Goal: Transaction & Acquisition: Obtain resource

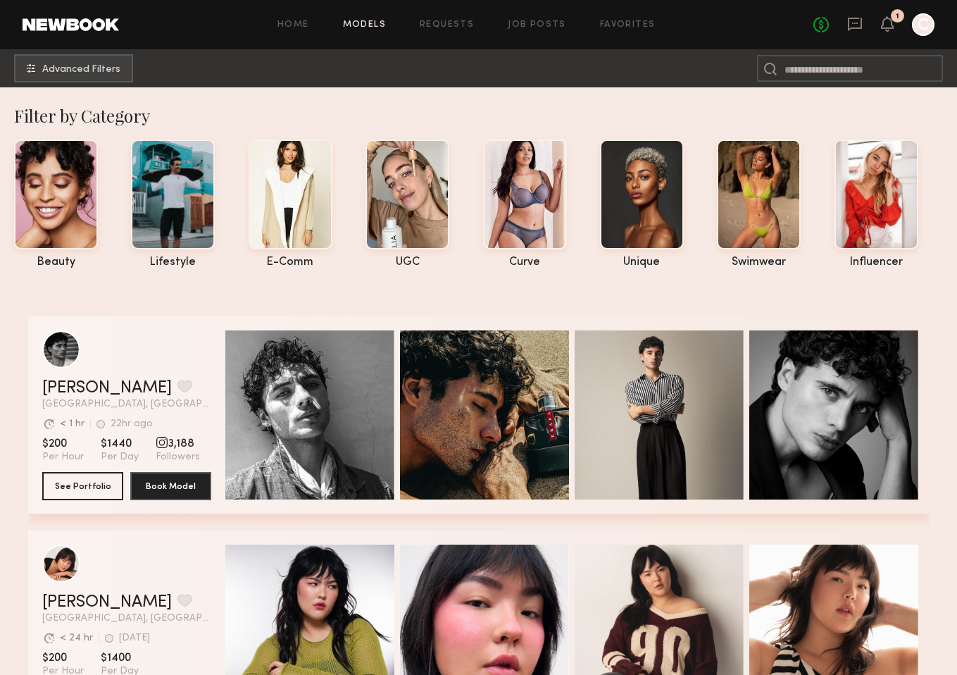
click at [296, 17] on div "Home Models Requests Job Posts Favorites Sign Out No fees up to $5,000 1 C" at bounding box center [527, 24] width 816 height 23
click at [304, 24] on link "Home" at bounding box center [293, 24] width 32 height 9
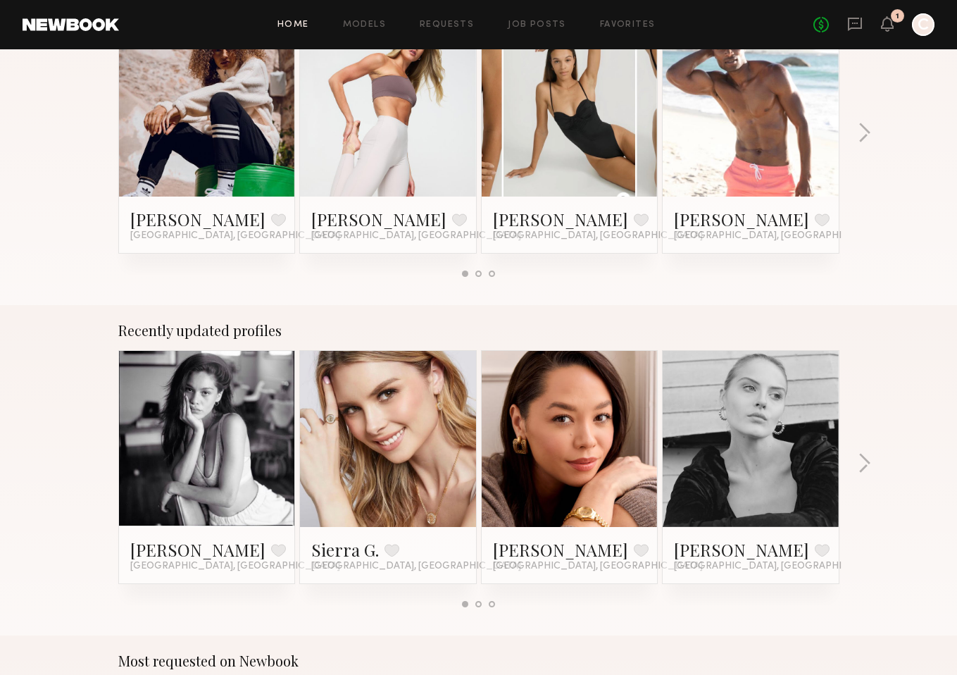
scroll to position [775, 0]
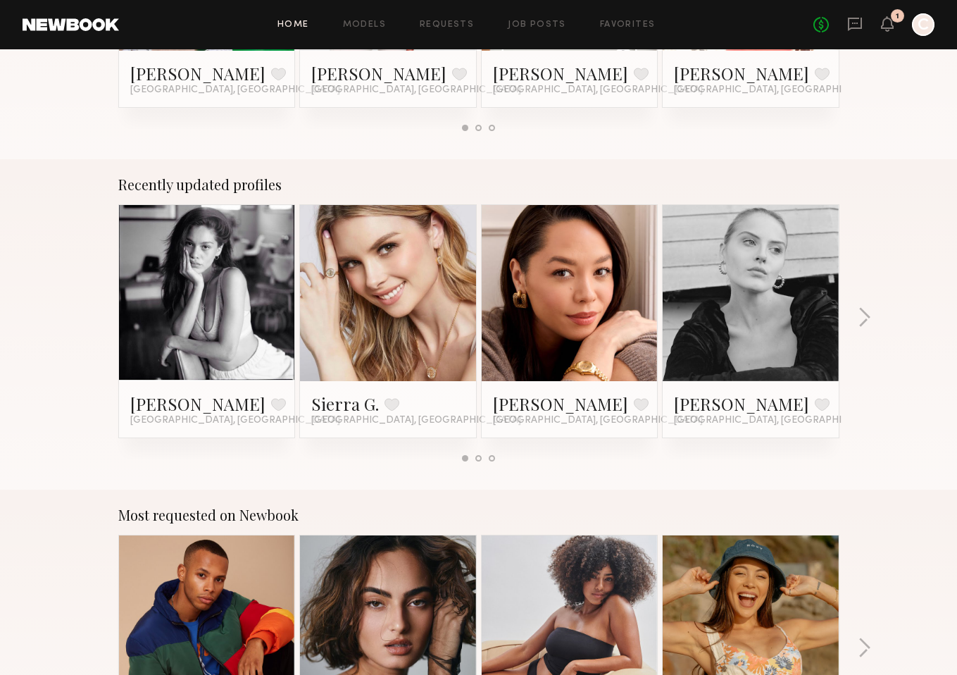
click at [241, 269] on link at bounding box center [207, 293] width 86 height 176
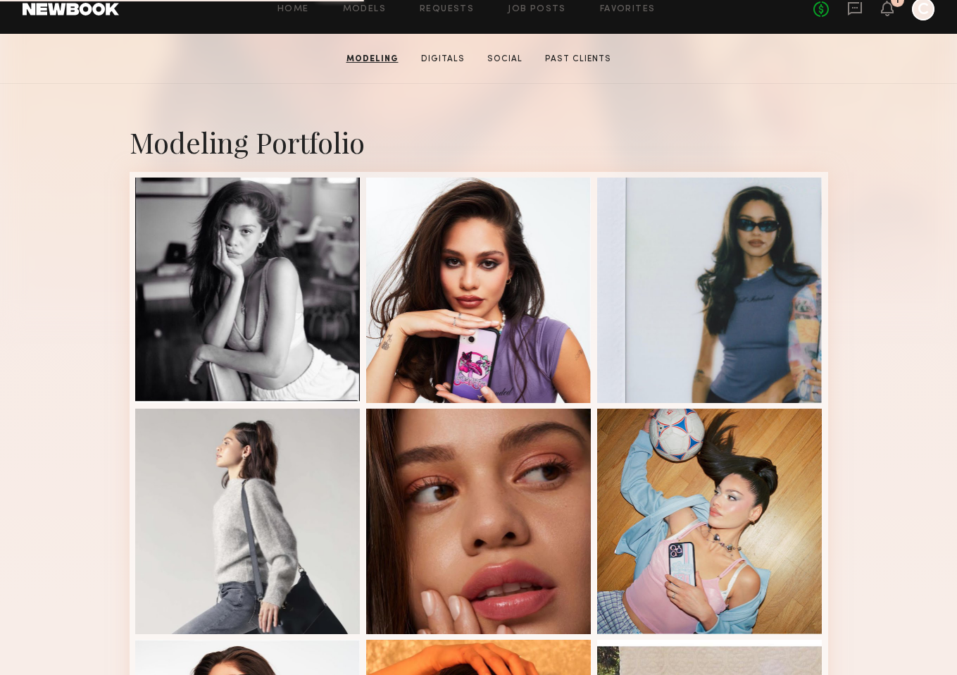
scroll to position [232, 0]
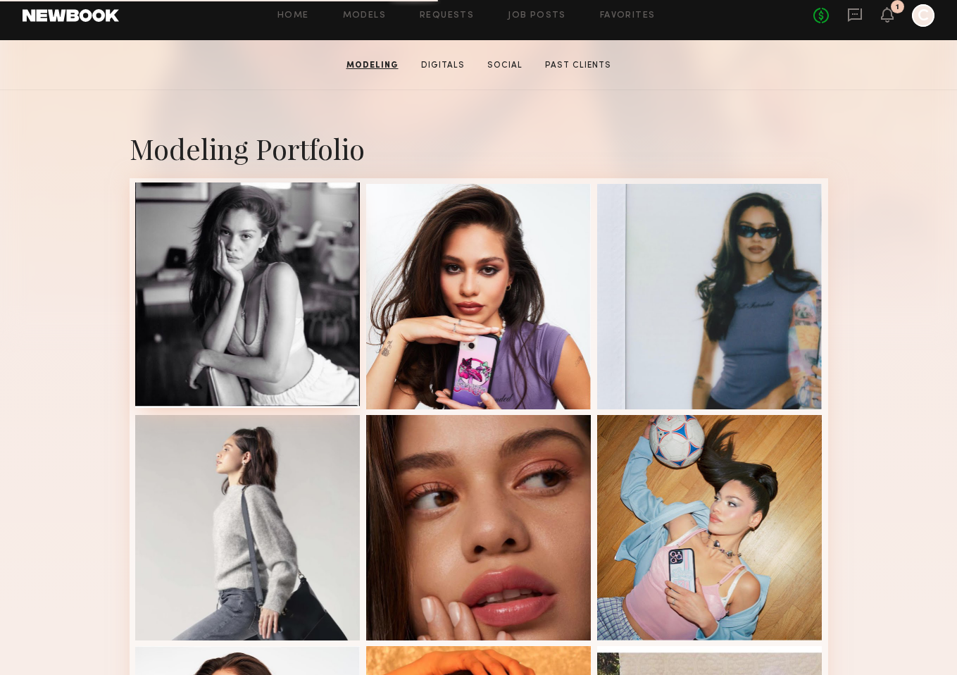
click at [231, 340] on div at bounding box center [247, 294] width 225 height 225
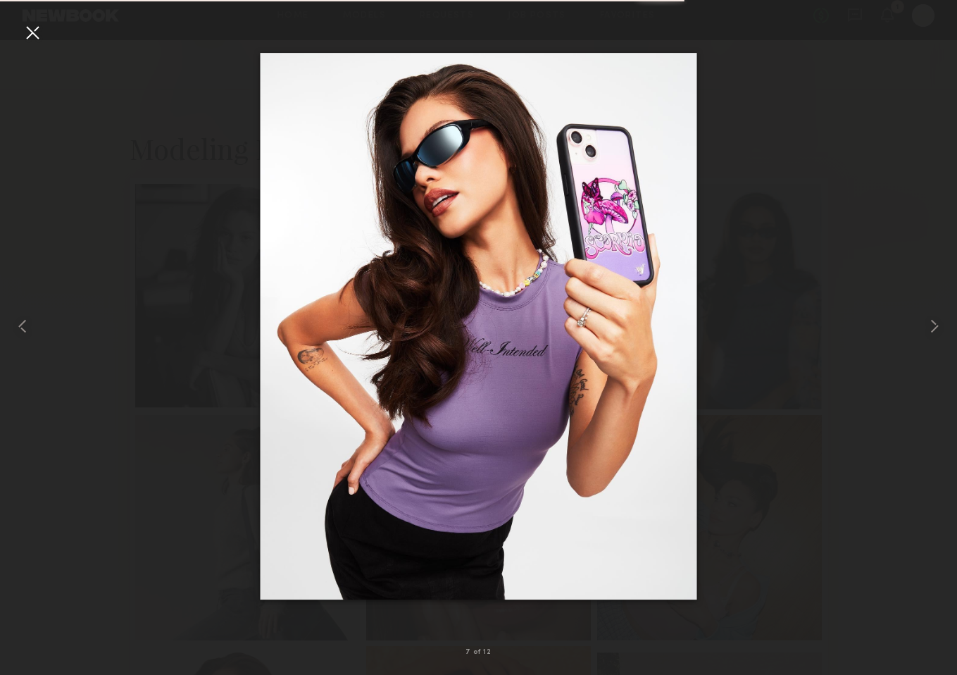
click at [167, 351] on div at bounding box center [478, 326] width 957 height 607
click at [25, 40] on div at bounding box center [32, 32] width 23 height 23
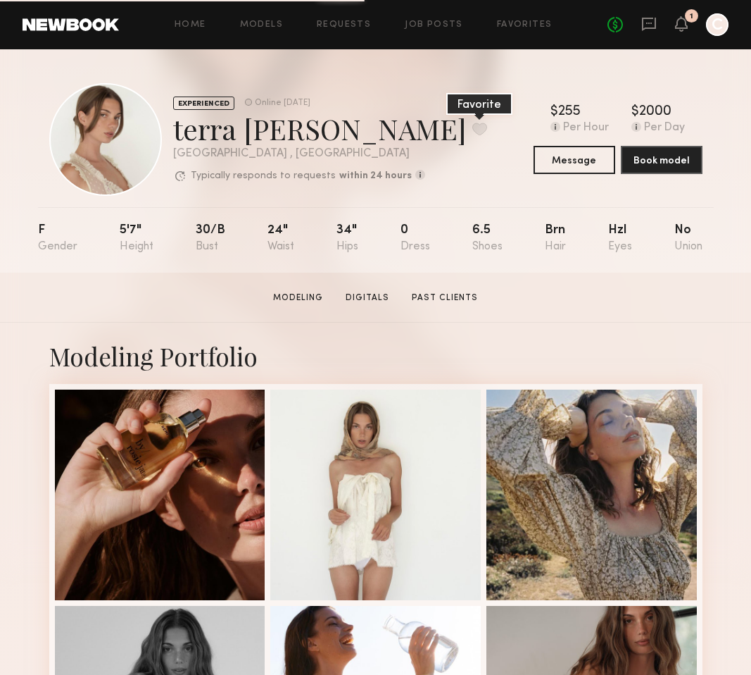
click at [473, 127] on button at bounding box center [480, 129] width 15 height 13
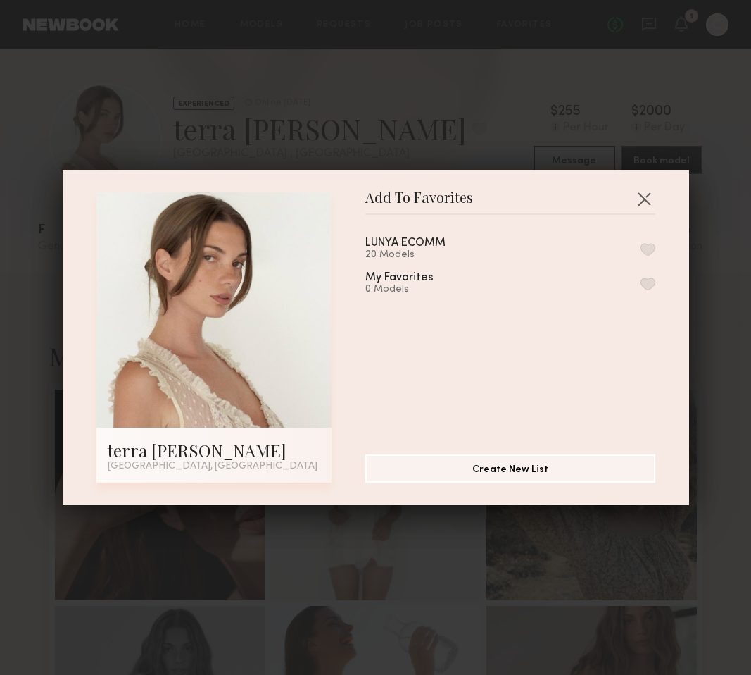
click at [656, 247] on div "LUNYA ECOMM 20 Models My Favorites 0 Models" at bounding box center [518, 329] width 304 height 206
click at [651, 247] on button "button" at bounding box center [648, 249] width 15 height 13
click at [645, 193] on button "button" at bounding box center [644, 198] width 23 height 23
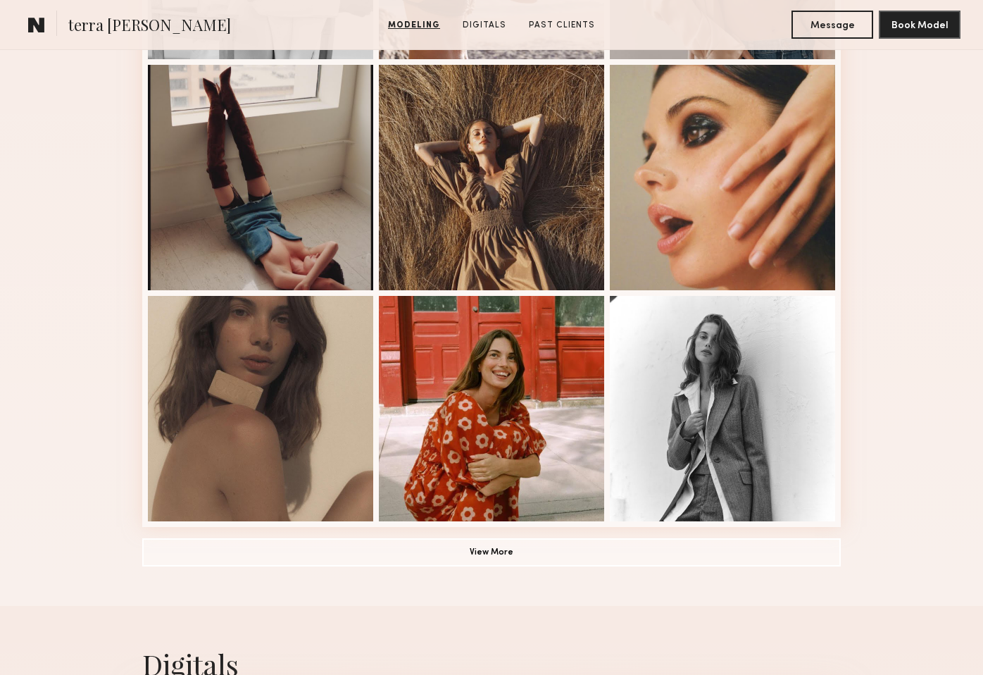
scroll to position [806, 0]
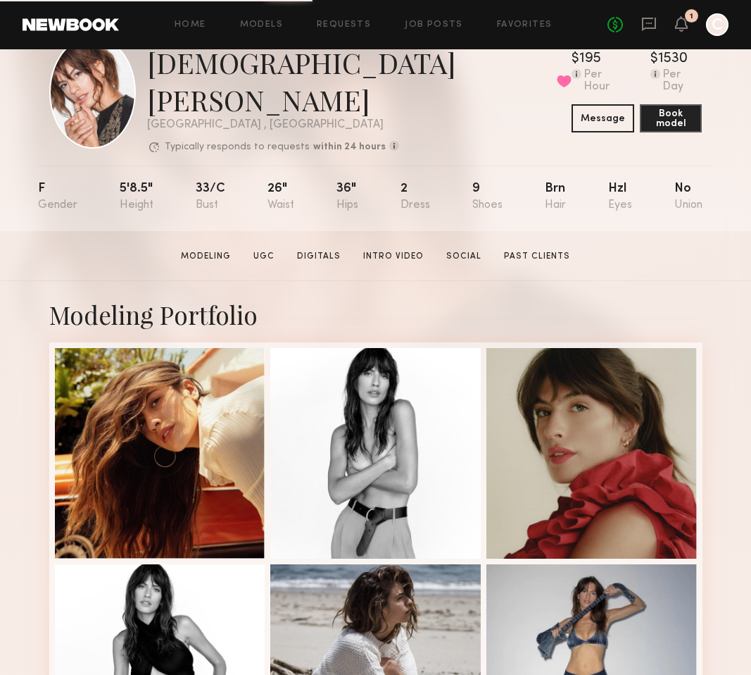
scroll to position [59, 0]
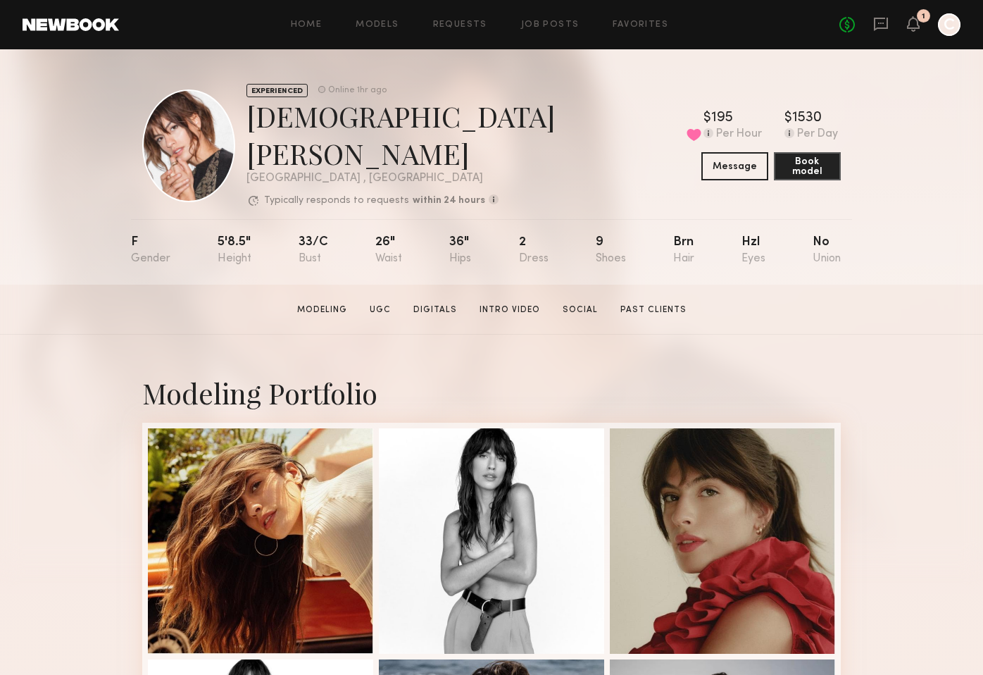
scroll to position [208, 0]
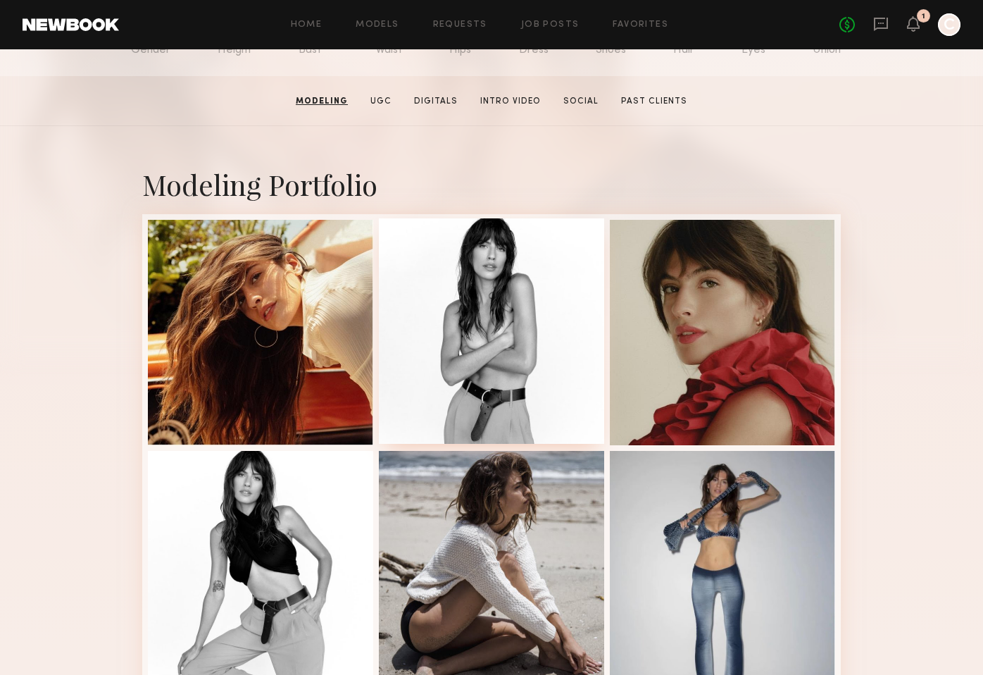
click at [497, 323] on div at bounding box center [491, 330] width 225 height 225
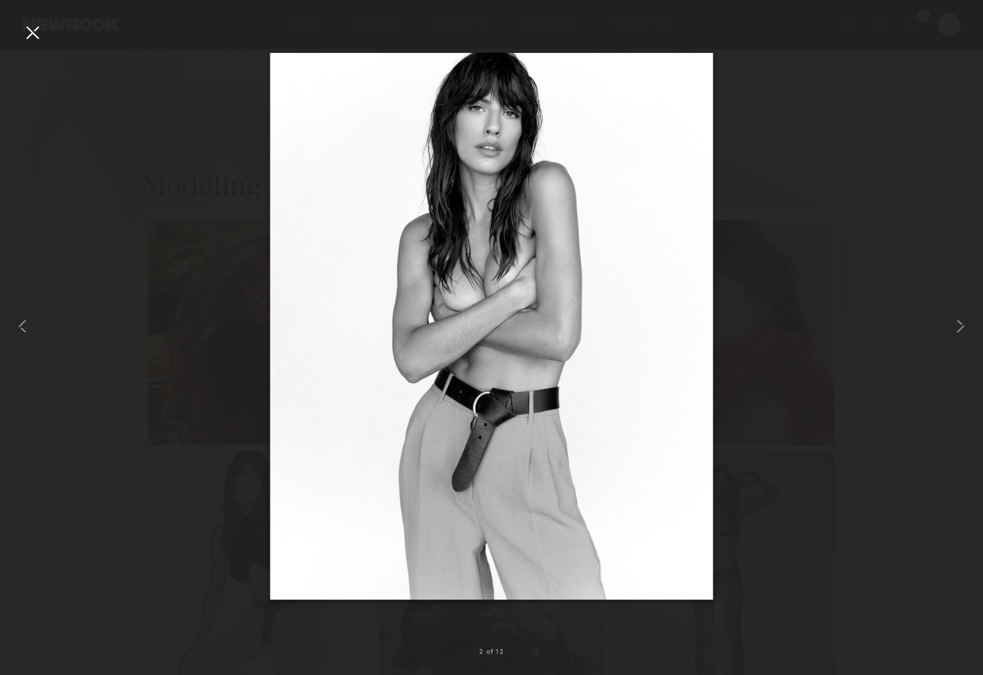
click at [751, 530] on div at bounding box center [491, 326] width 983 height 607
click at [751, 513] on div at bounding box center [491, 326] width 983 height 607
click at [751, 241] on div at bounding box center [491, 326] width 983 height 607
click at [12, 27] on div at bounding box center [19, 326] width 39 height 607
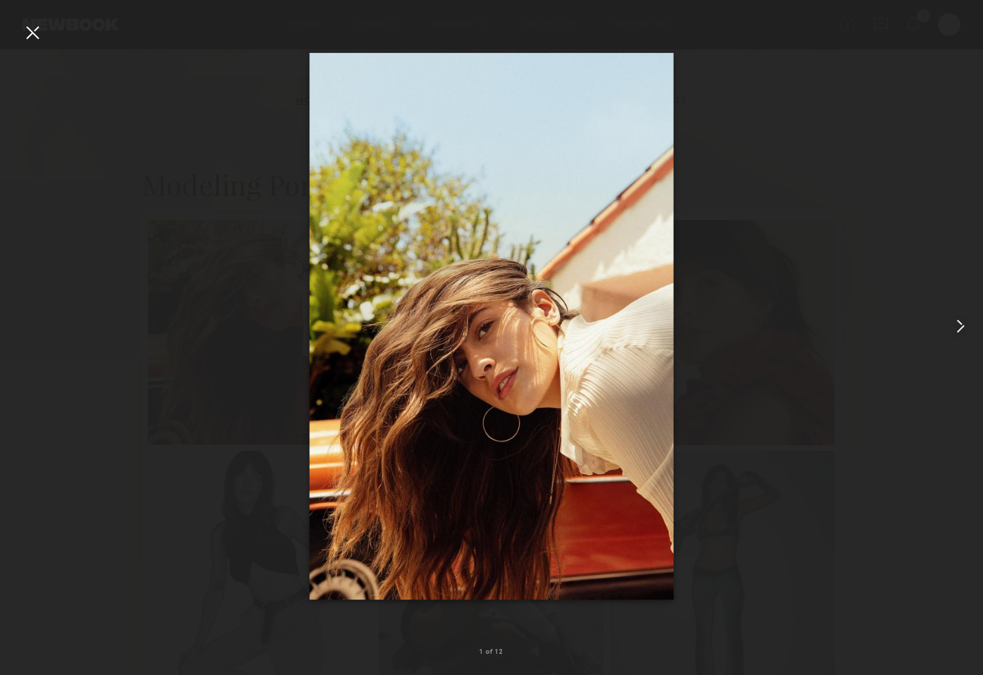
click at [24, 26] on div at bounding box center [32, 32] width 23 height 23
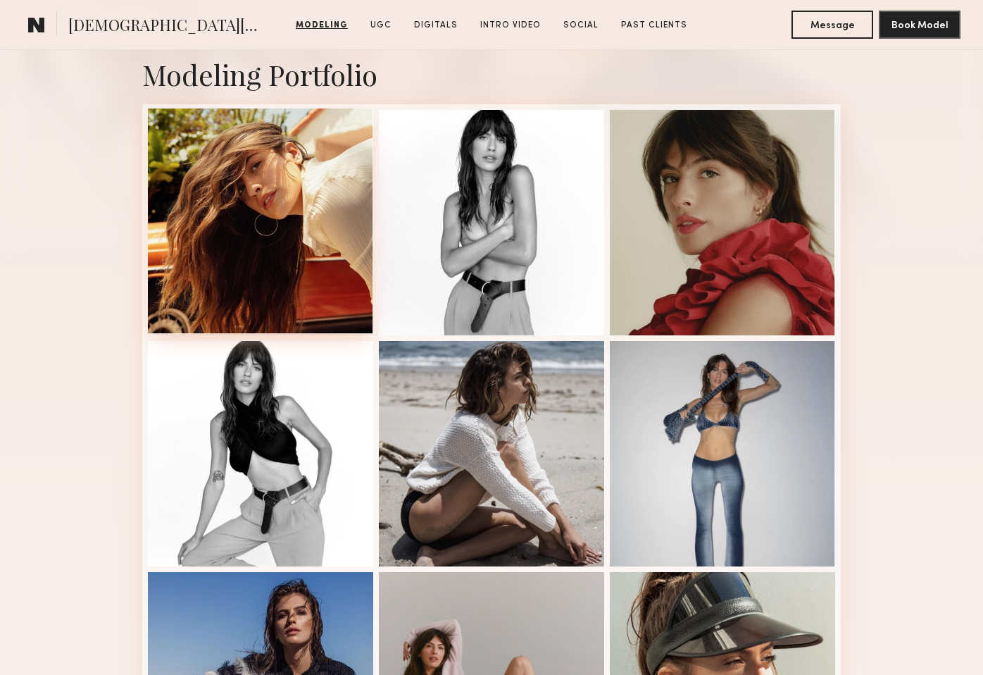
scroll to position [317, 0]
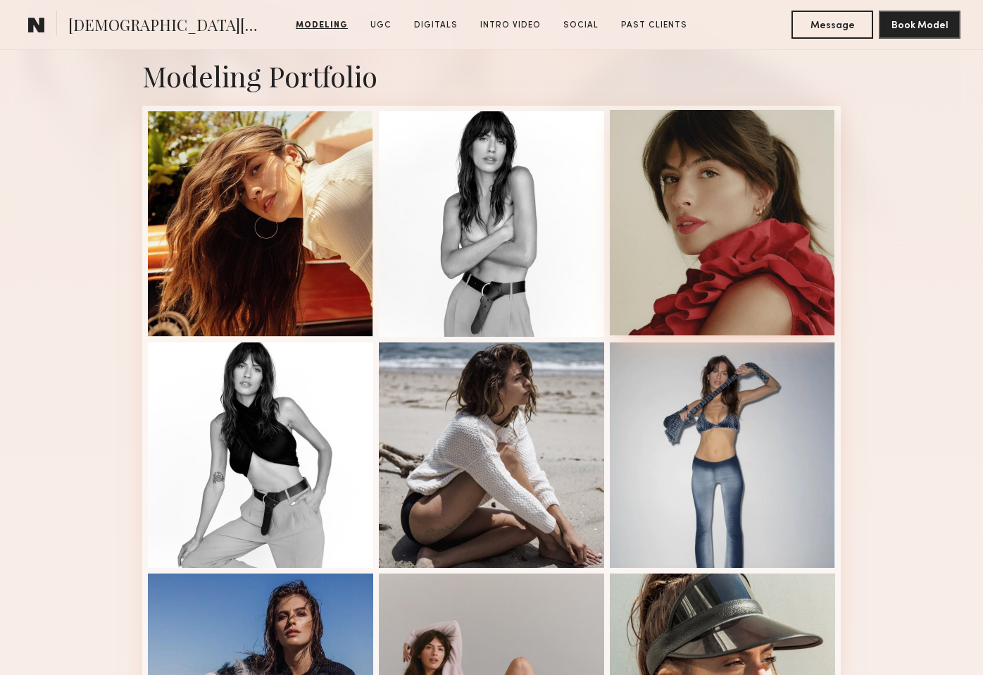
click at [751, 266] on div at bounding box center [722, 222] width 225 height 225
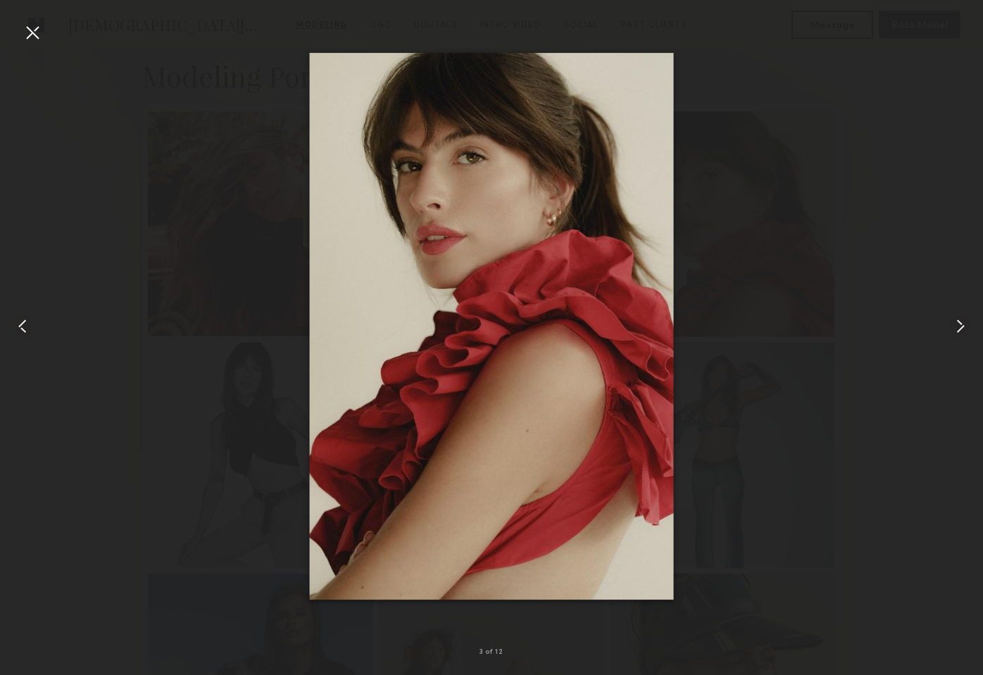
click at [199, 173] on div at bounding box center [491, 326] width 983 height 607
click at [27, 38] on div at bounding box center [32, 32] width 23 height 23
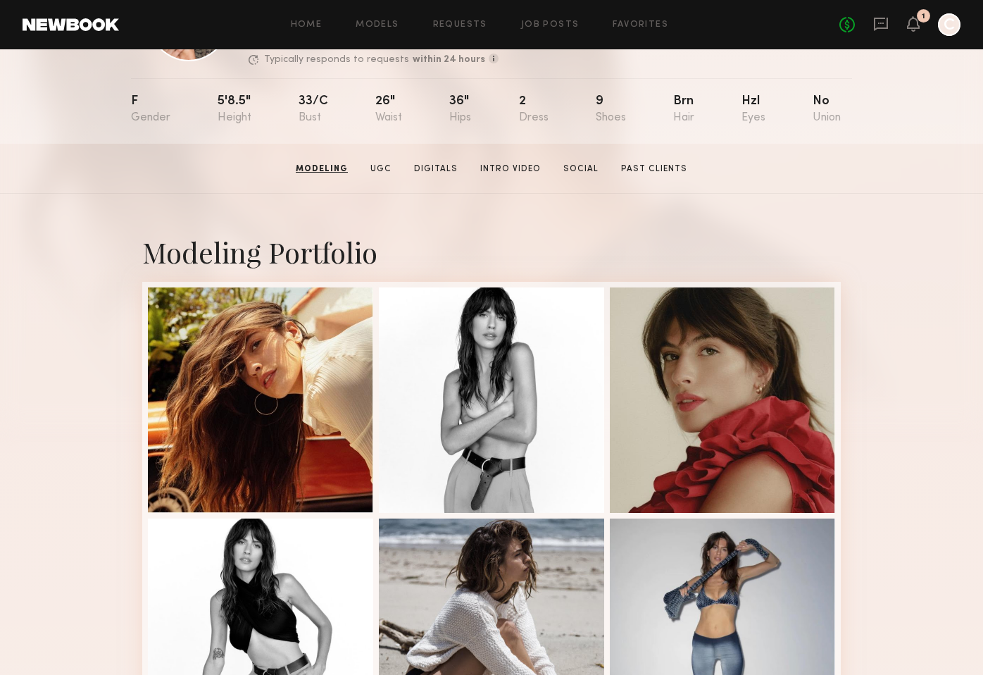
scroll to position [0, 0]
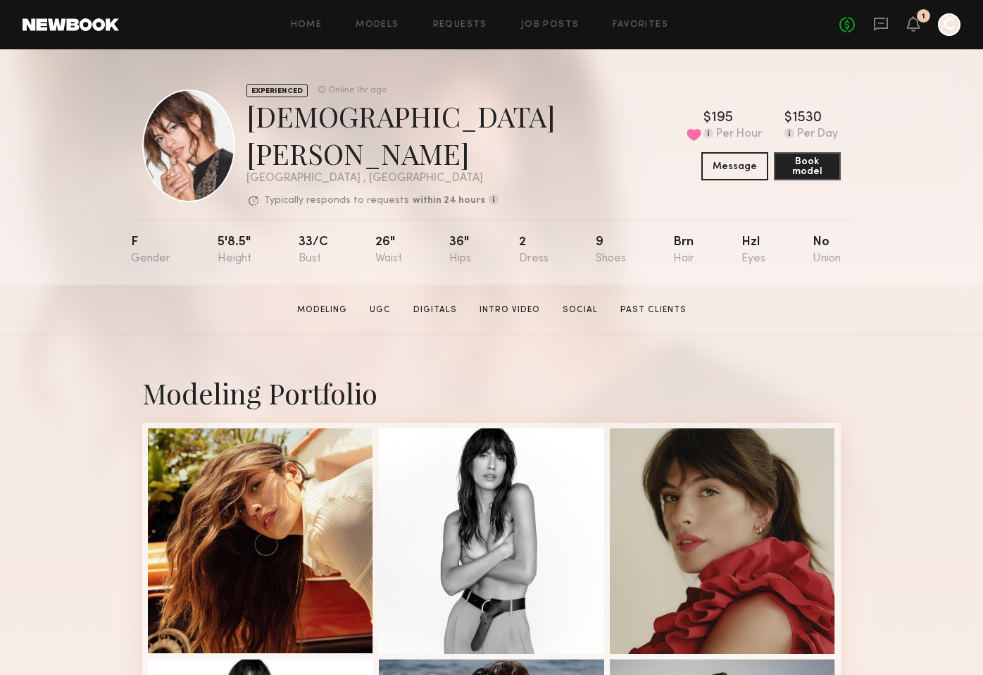
click at [316, 32] on div "Home Models Requests Job Posts Favorites Sign Out No fees up to $5,000 1 C" at bounding box center [540, 24] width 842 height 23
click at [370, 25] on link "Models" at bounding box center [377, 24] width 43 height 9
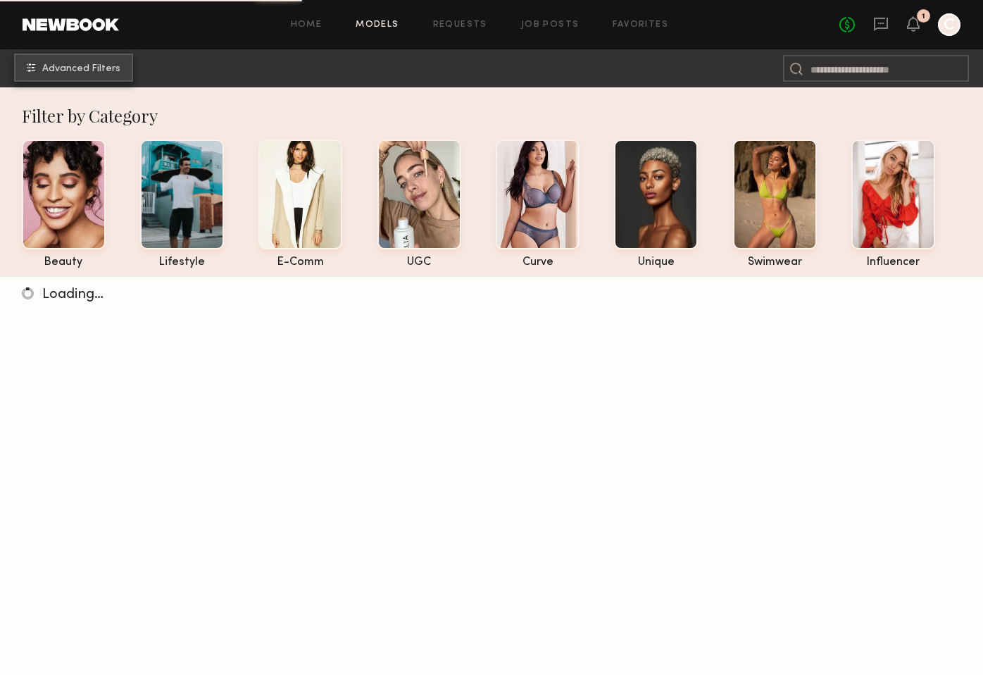
click at [83, 77] on button "Advanced Filters" at bounding box center [73, 68] width 119 height 28
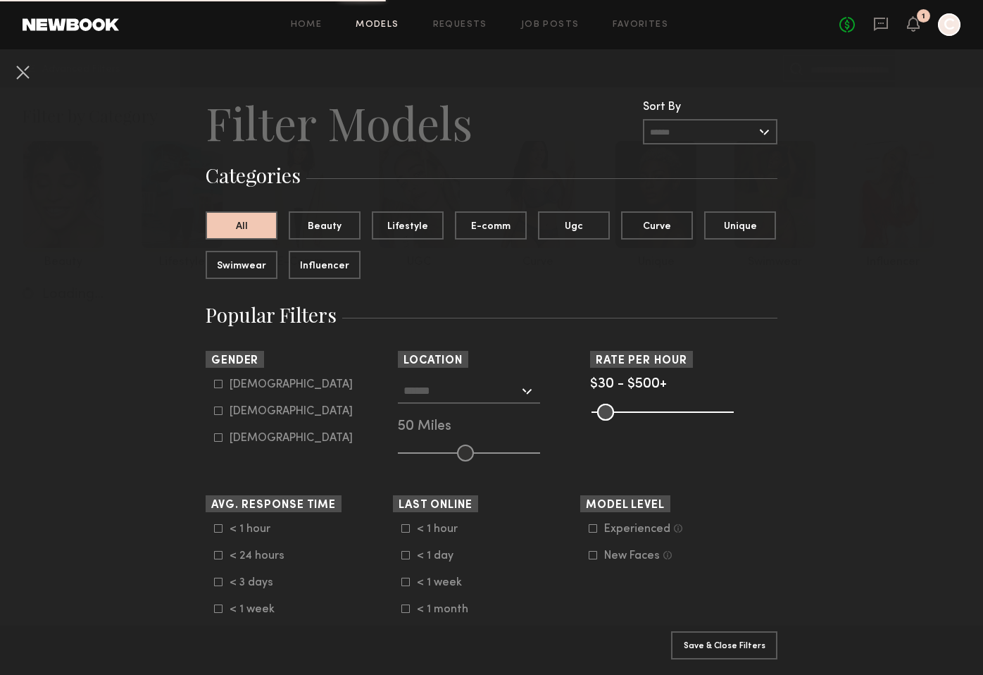
scroll to position [16, 0]
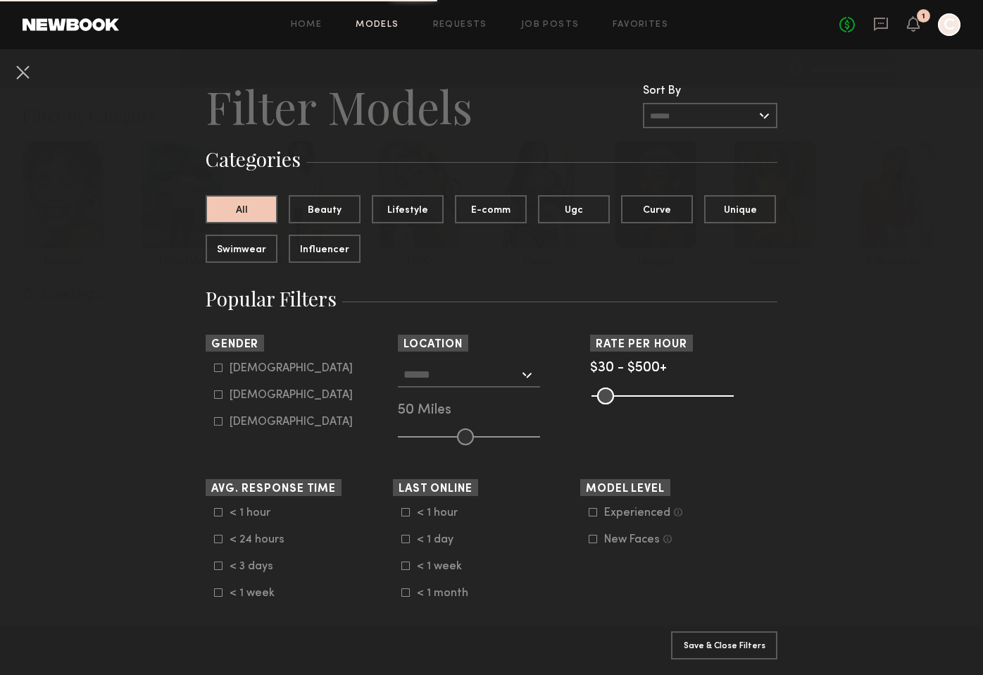
click at [216, 425] on icon at bounding box center [218, 421] width 8 height 8
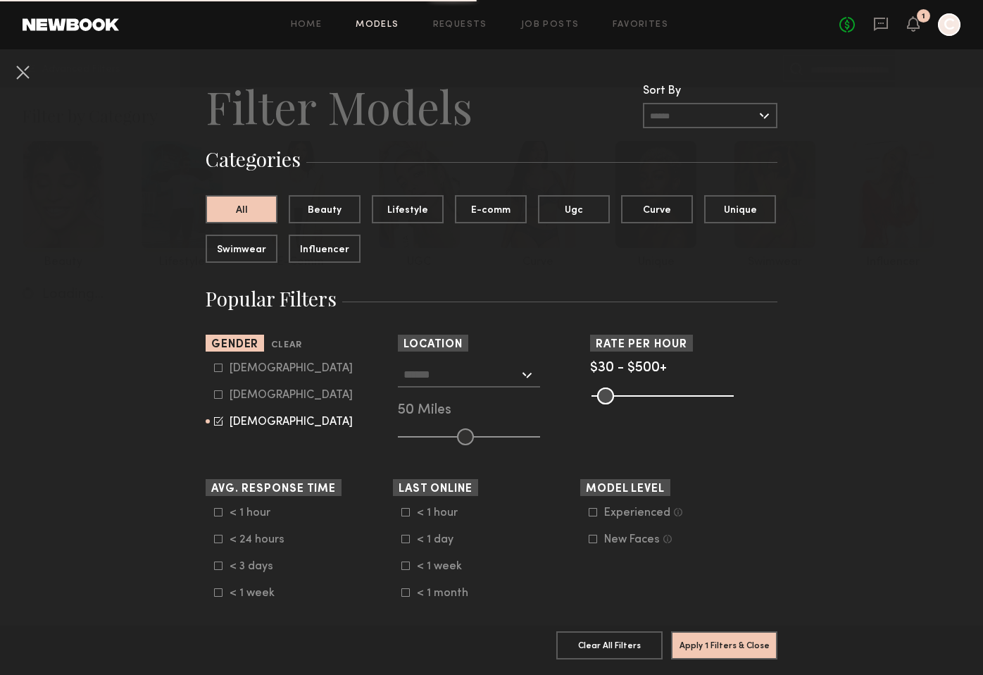
click at [217, 425] on icon at bounding box center [218, 420] width 9 height 9
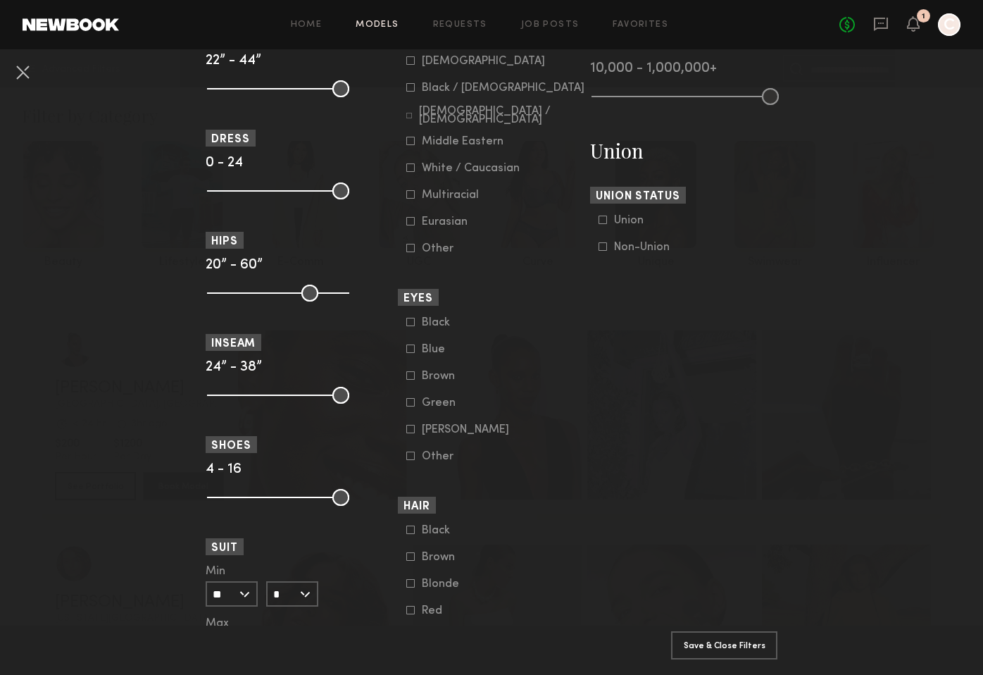
scroll to position [777, 0]
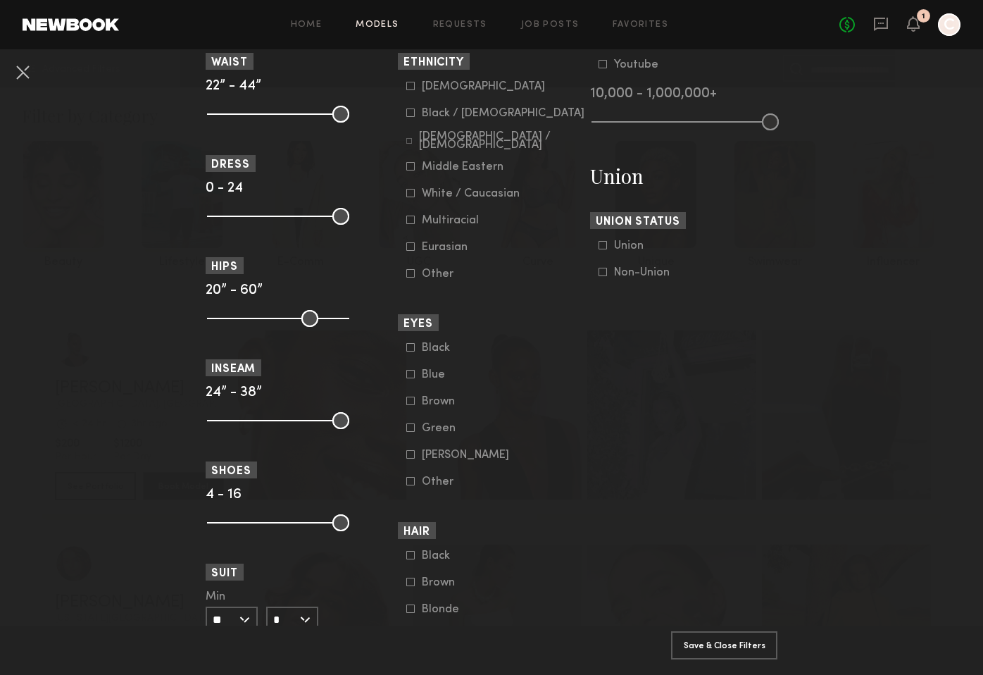
click at [410, 117] on icon at bounding box center [410, 112] width 8 height 8
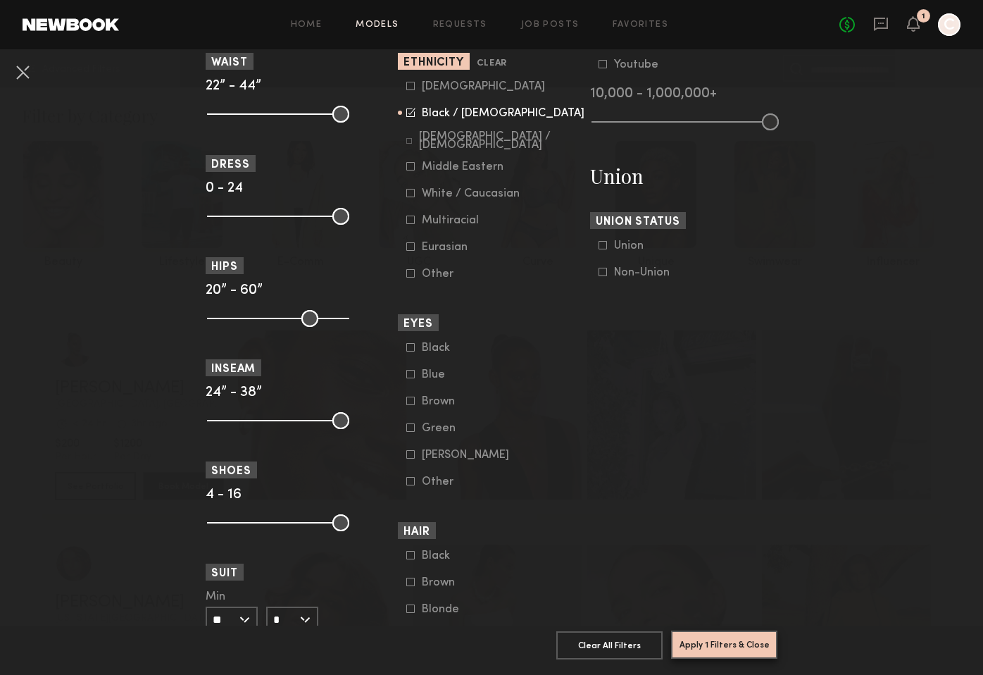
click at [711, 640] on button "Apply 1 Filters & Close" at bounding box center [724, 644] width 106 height 28
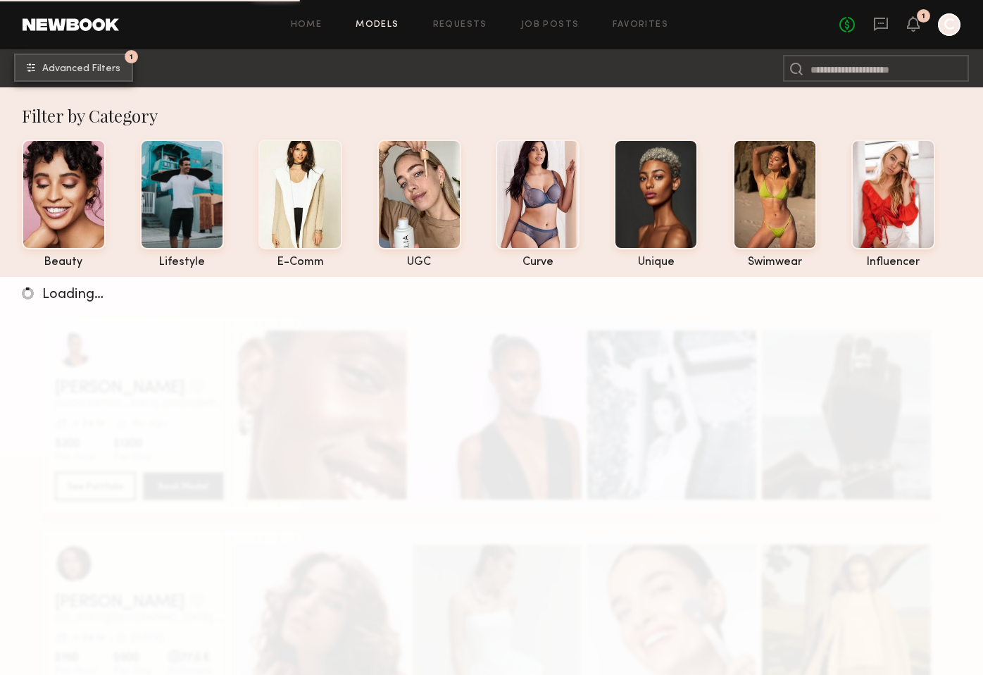
click at [82, 66] on span "Advanced Filters" at bounding box center [81, 69] width 78 height 10
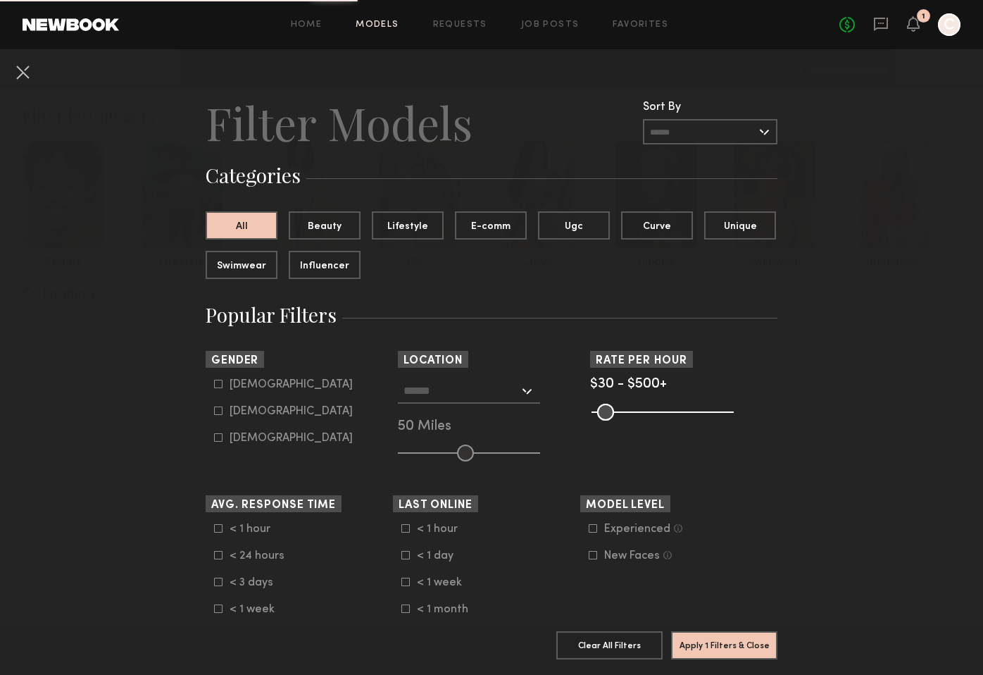
scroll to position [10, 0]
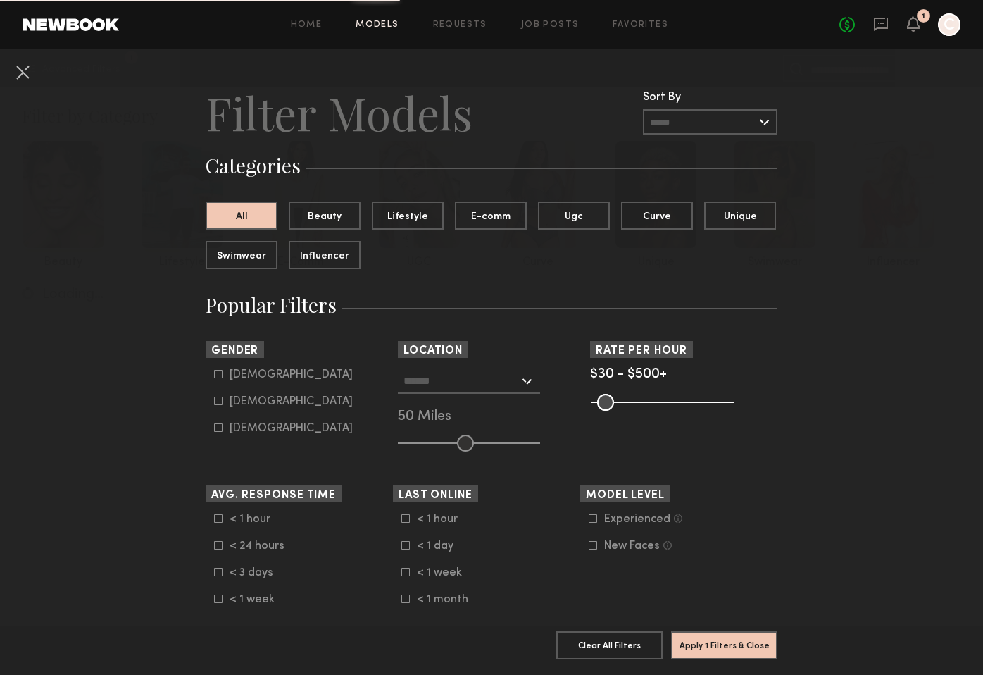
click at [459, 387] on input "text" at bounding box center [462, 380] width 116 height 24
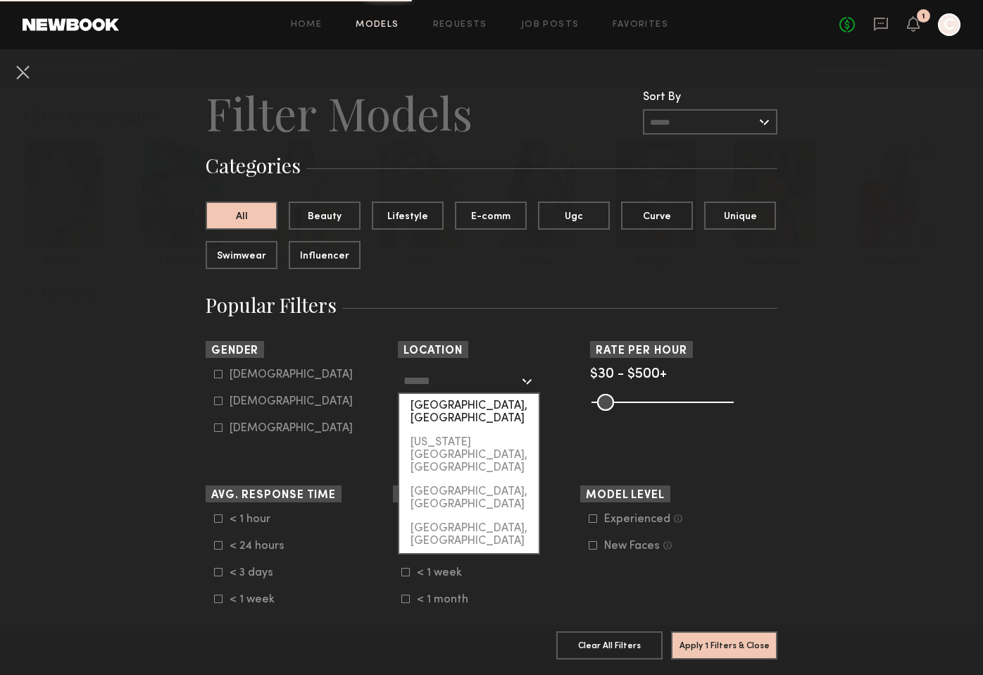
click at [499, 411] on div "[GEOGRAPHIC_DATA], [GEOGRAPHIC_DATA]" at bounding box center [468, 412] width 139 height 37
type input "**********"
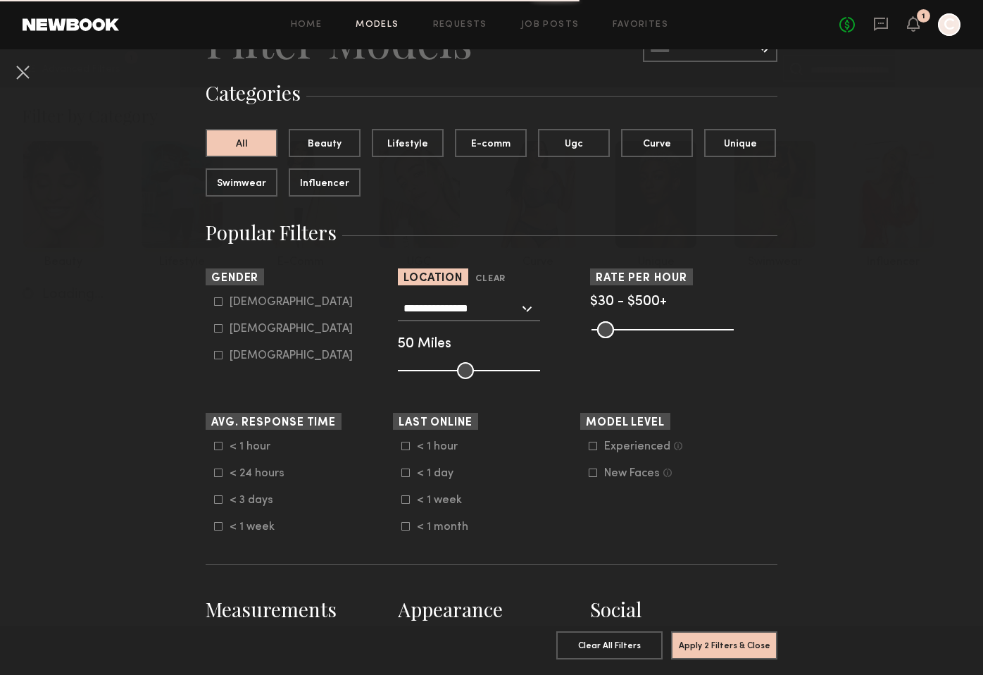
scroll to position [89, 0]
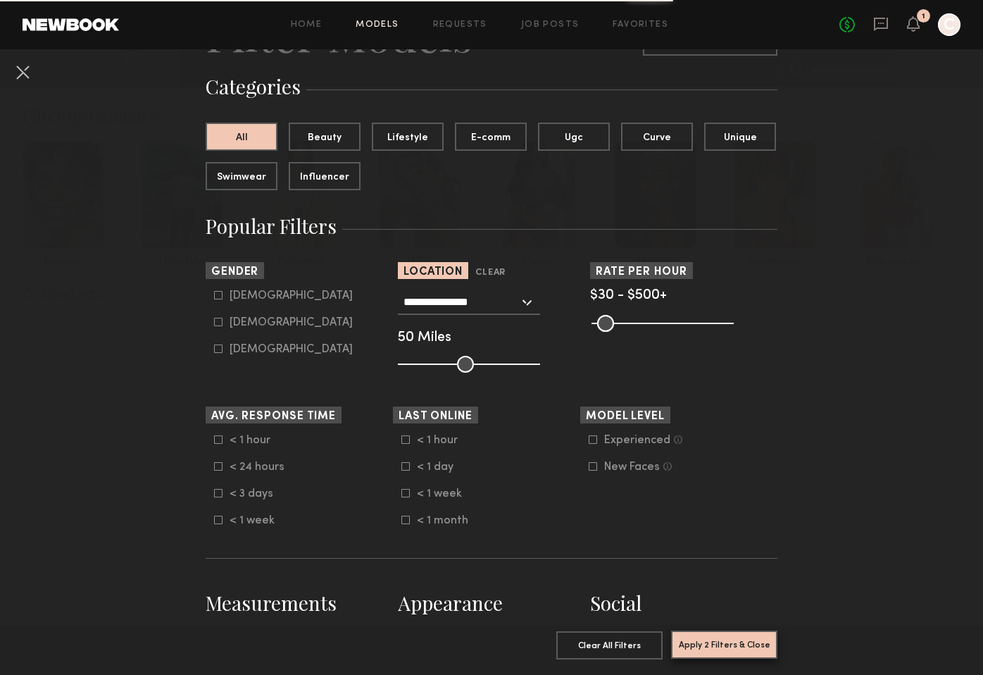
click at [698, 645] on button "Apply 2 Filters & Close" at bounding box center [724, 644] width 106 height 28
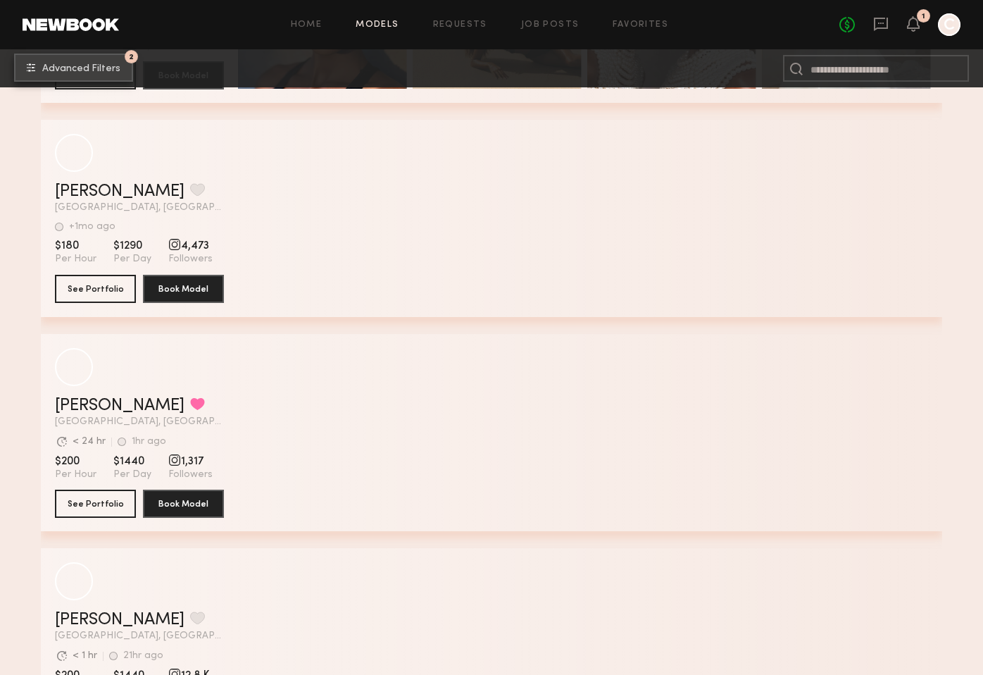
scroll to position [733, 0]
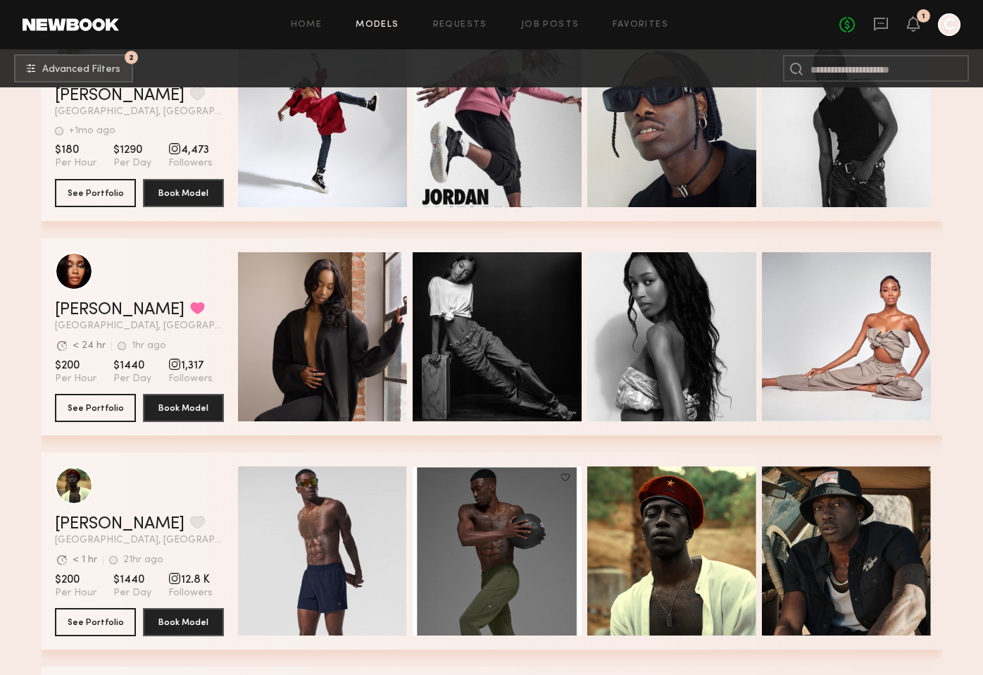
click at [170, 285] on div "grid" at bounding box center [139, 271] width 169 height 38
click at [93, 306] on link "[PERSON_NAME]" at bounding box center [120, 309] width 130 height 17
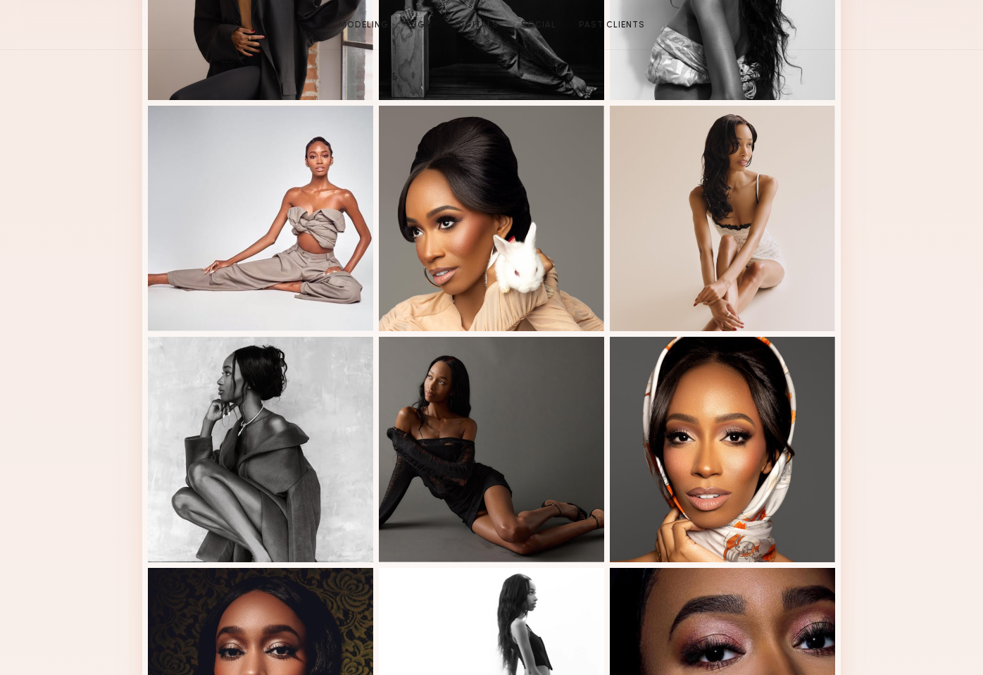
scroll to position [563, 0]
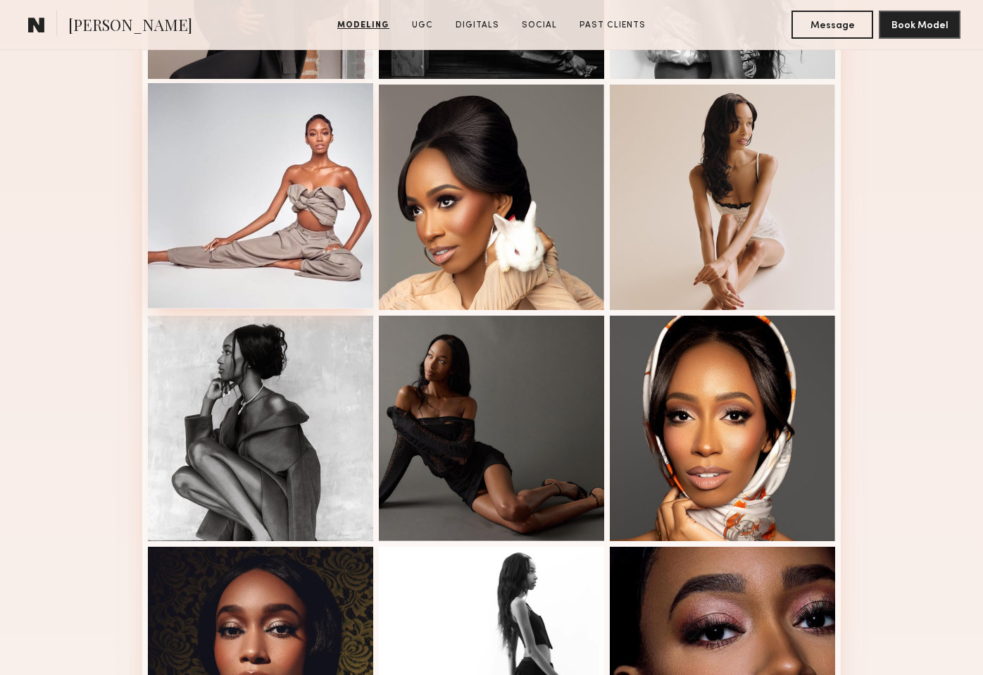
click at [275, 201] on div at bounding box center [260, 195] width 225 height 225
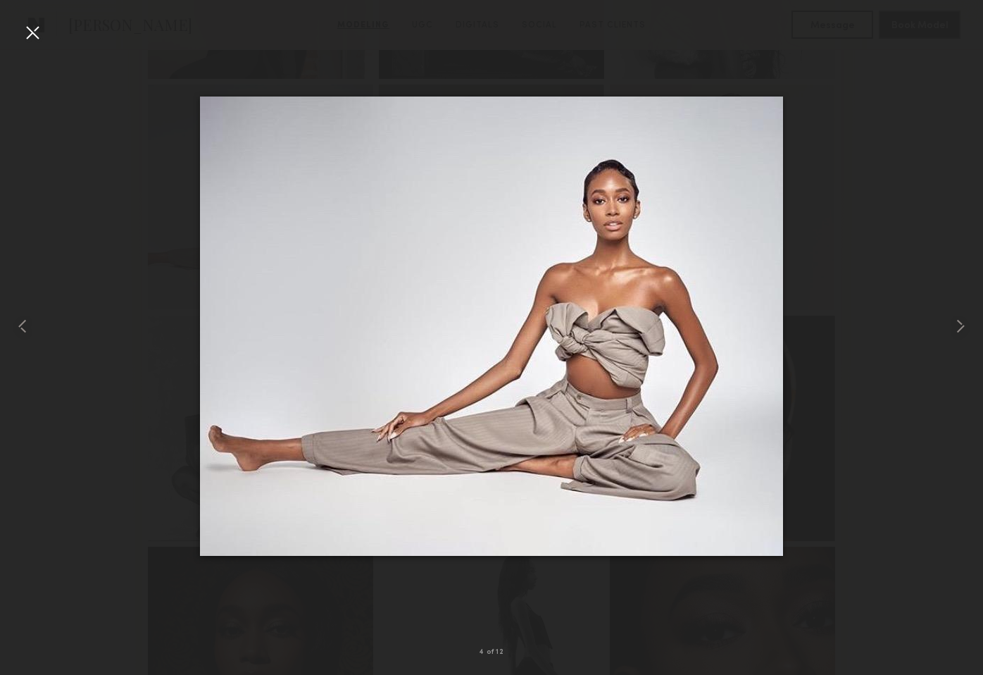
click at [28, 37] on div at bounding box center [32, 32] width 23 height 23
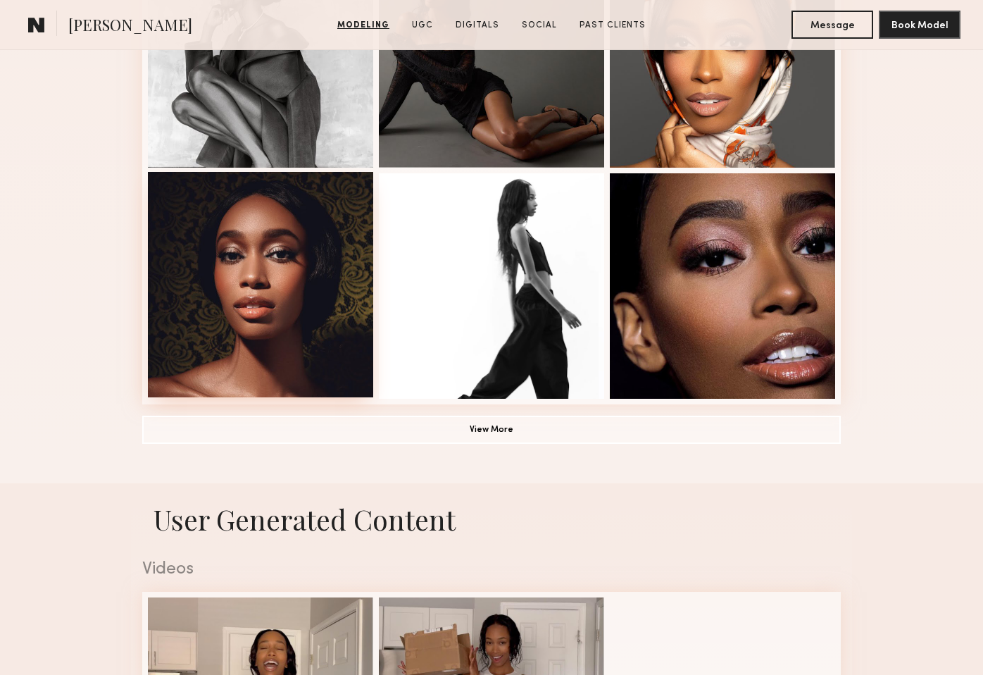
scroll to position [1134, 0]
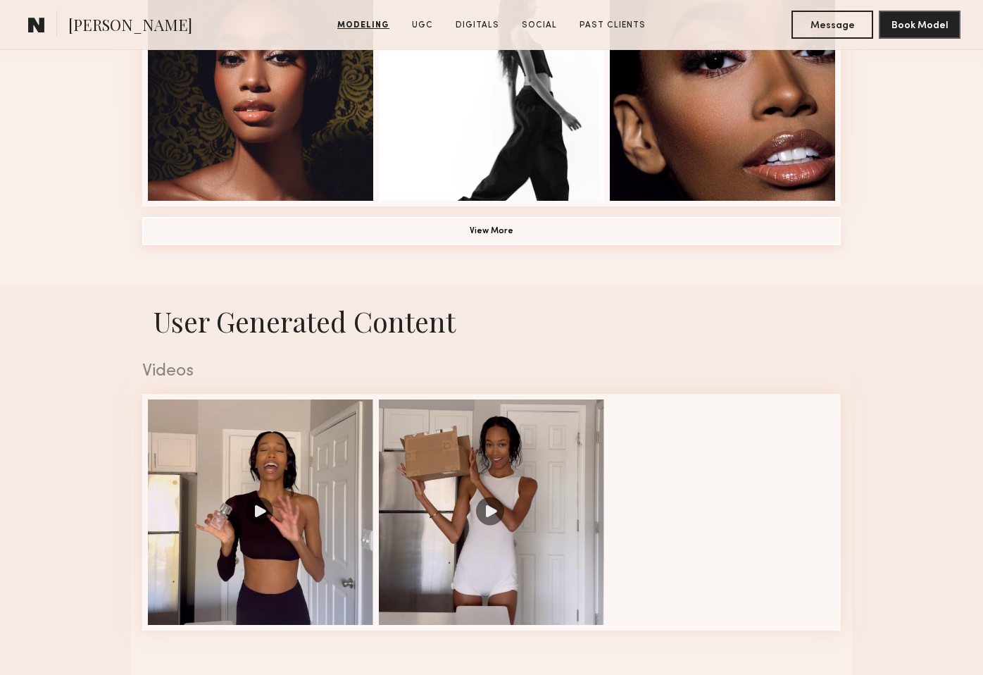
click at [494, 220] on button "View More" at bounding box center [491, 231] width 699 height 28
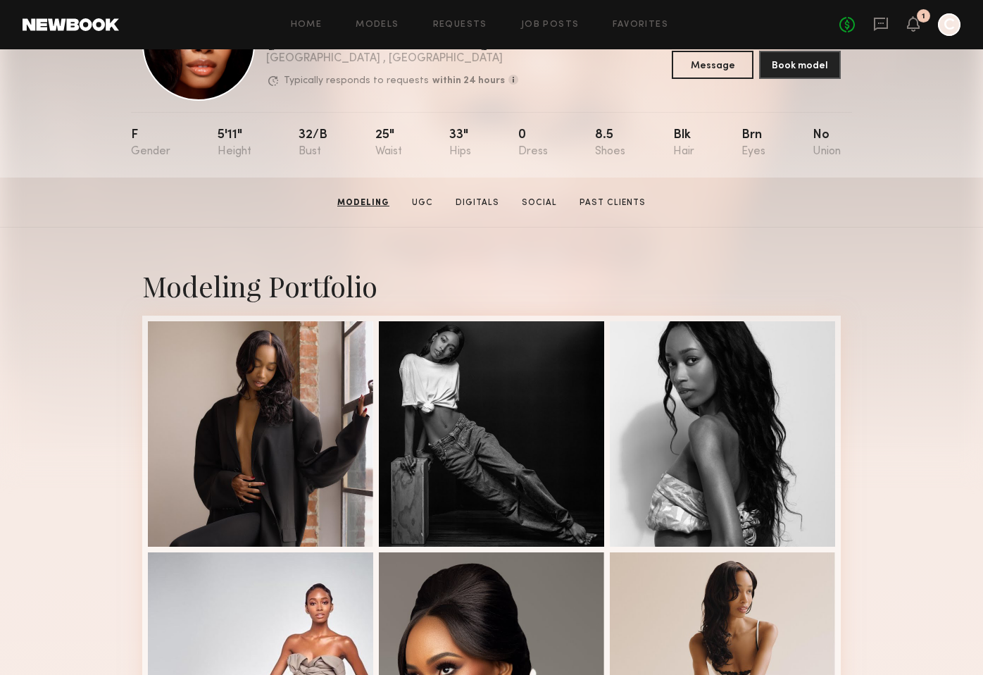
scroll to position [0, 0]
